Goal: Information Seeking & Learning: Learn about a topic

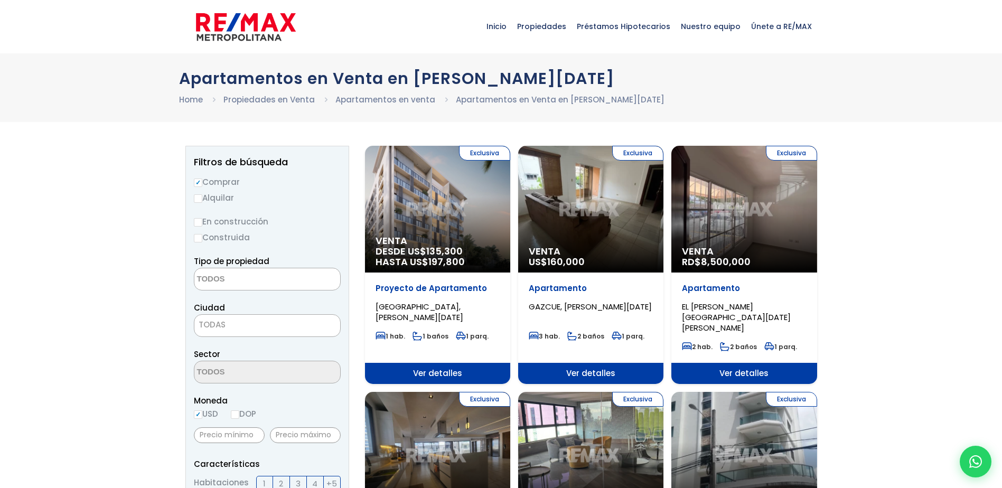
select select
click at [419, 230] on div "Exclusiva Venta DESDE US$ 135,300 HASTA US$ 197,800" at bounding box center [437, 209] width 145 height 127
select select
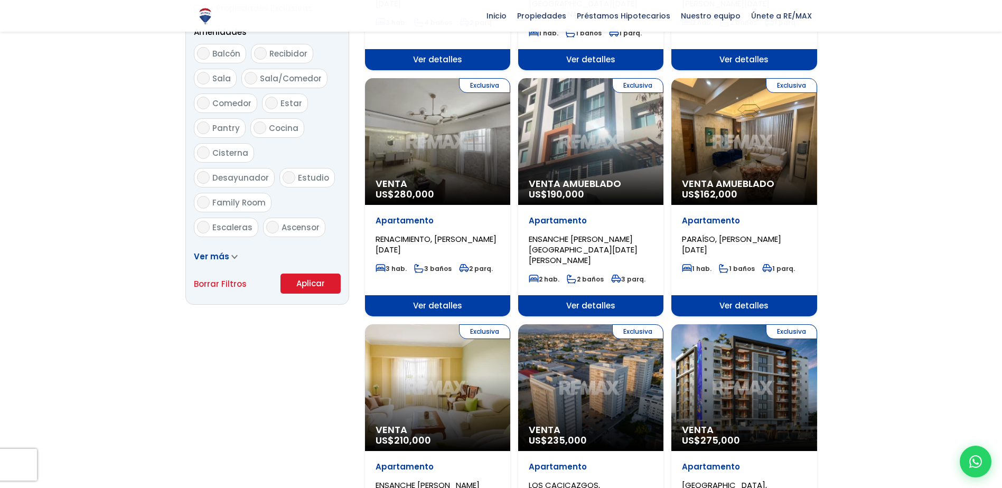
scroll to position [739, 0]
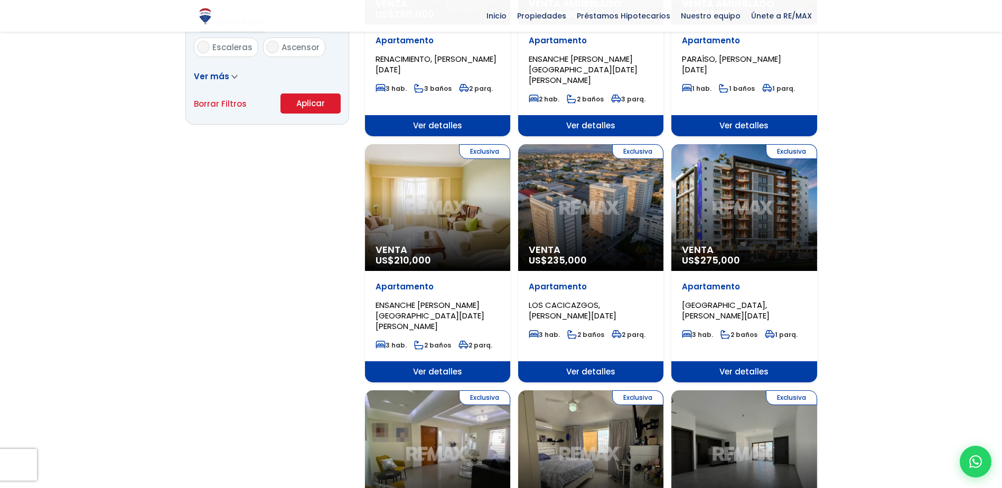
click at [734, 361] on span "Ver detalles" at bounding box center [743, 371] width 145 height 21
